Goal: Task Accomplishment & Management: Manage account settings

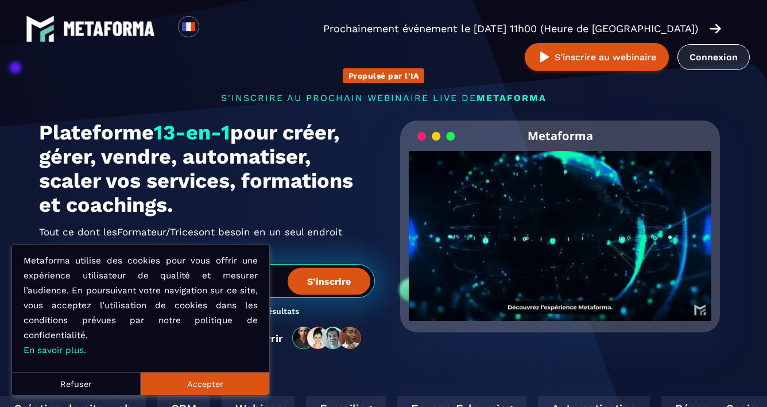
click at [718, 63] on link "Connexion" at bounding box center [713, 57] width 72 height 26
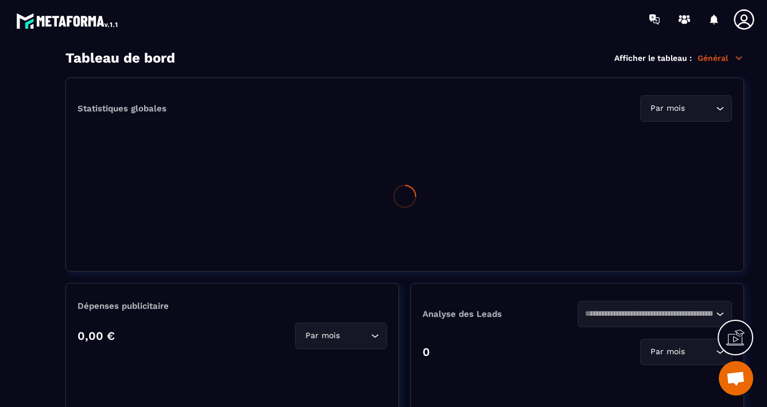
scroll to position [90, 0]
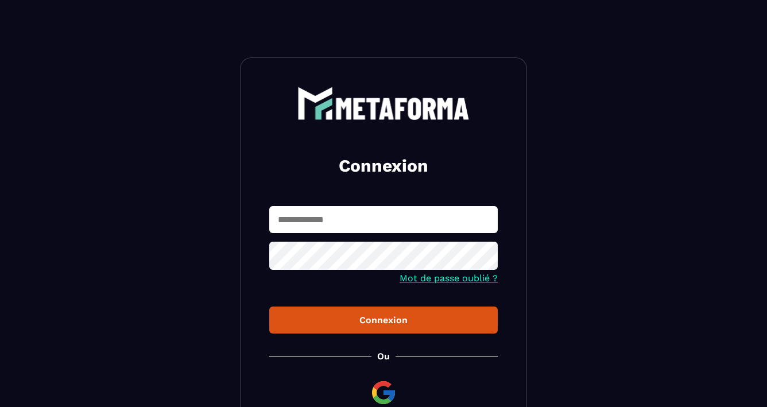
type input "**********"
click at [358, 320] on div "Connexion" at bounding box center [383, 320] width 210 height 11
